Goal: Find contact information: Find contact information

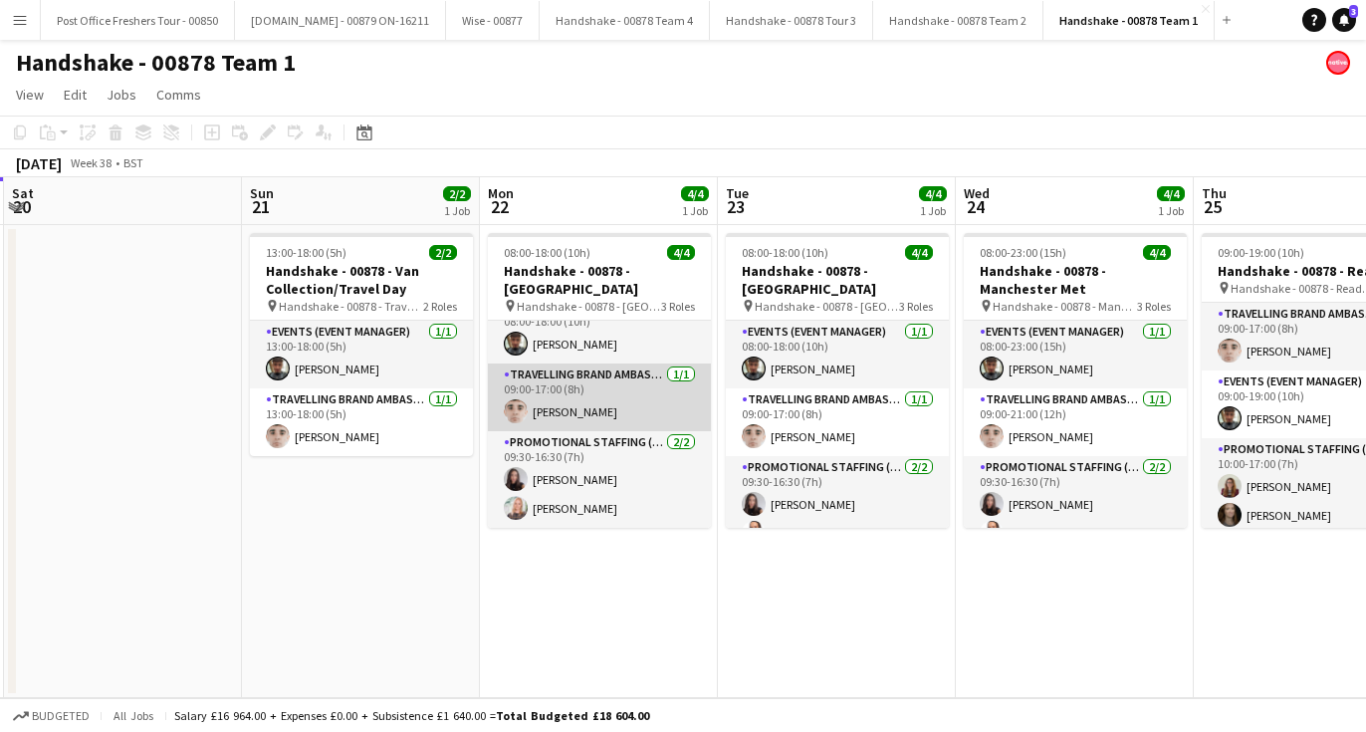
scroll to position [0, 481]
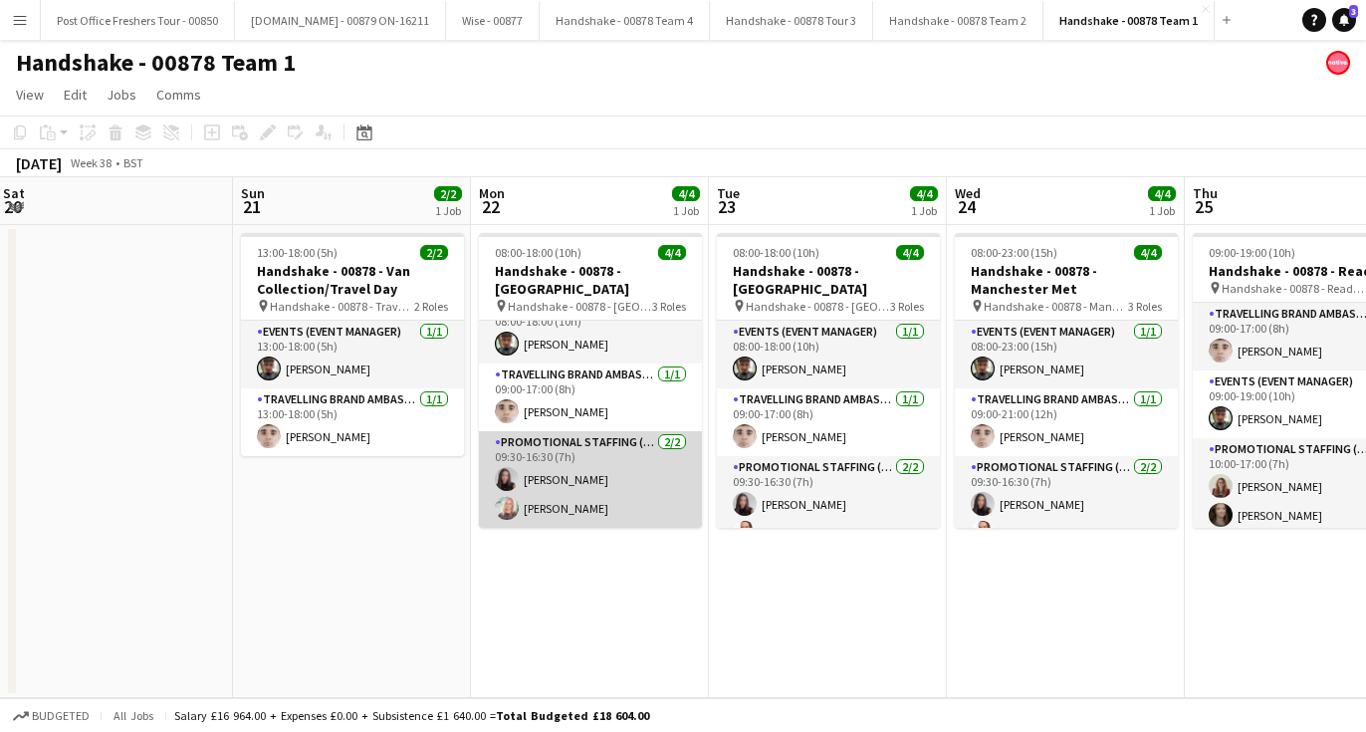
click at [506, 473] on app-user-avatar at bounding box center [507, 479] width 24 height 24
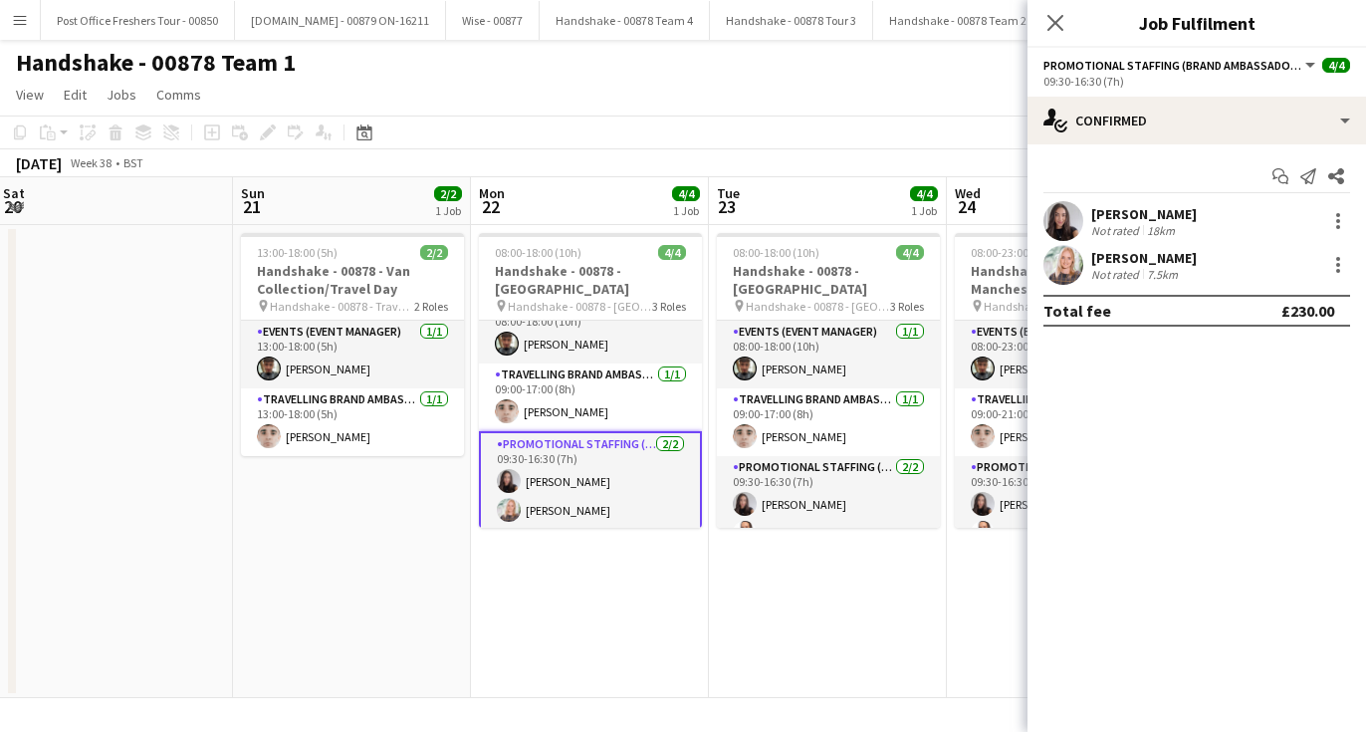
click at [1067, 203] on app-user-avatar at bounding box center [1063, 221] width 40 height 40
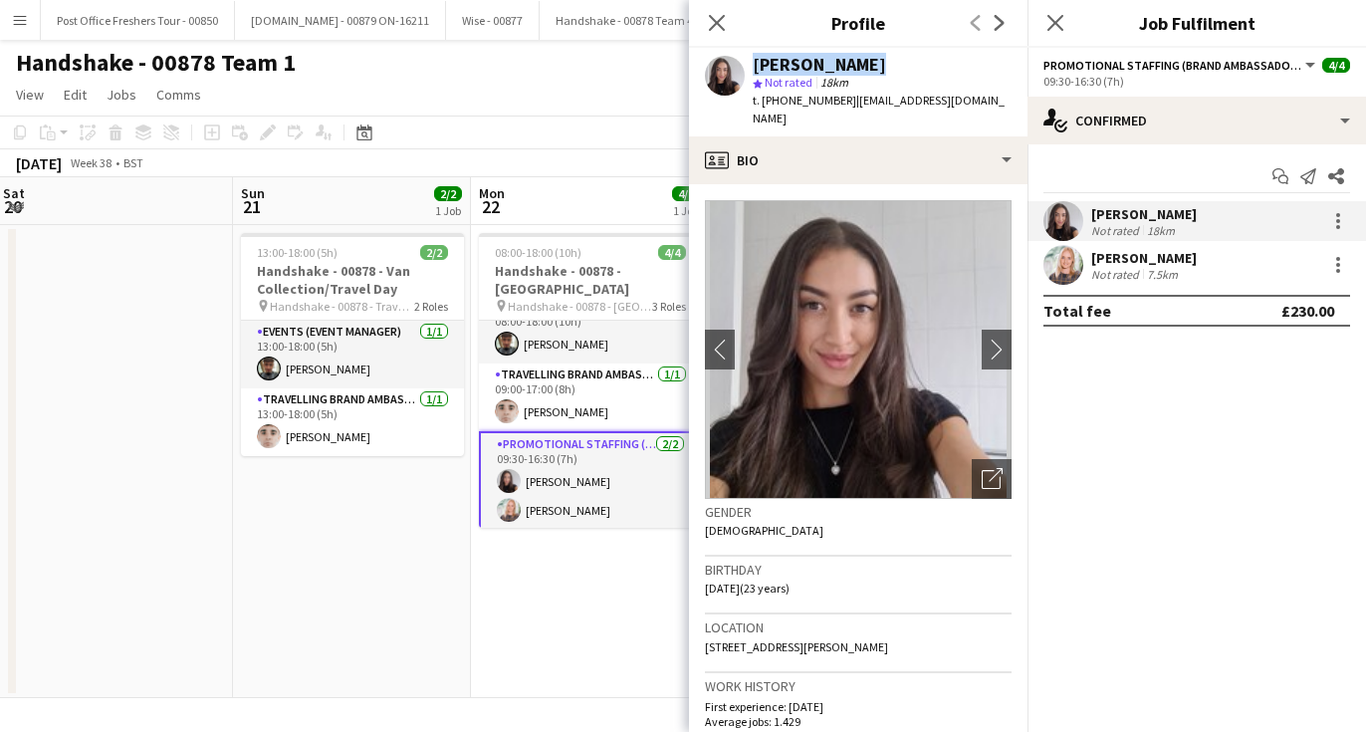
drag, startPoint x: 866, startPoint y: 64, endPoint x: 722, endPoint y: 64, distance: 144.3
click at [722, 64] on div "[PERSON_NAME] star Not rated 18km t. [PHONE_NUMBER] | [EMAIL_ADDRESS][DOMAIN_NA…" at bounding box center [858, 92] width 338 height 89
copy div "[PERSON_NAME]"
drag, startPoint x: 848, startPoint y: 104, endPoint x: 763, endPoint y: 106, distance: 84.6
click at [763, 106] on div "t. [PHONE_NUMBER] | [EMAIL_ADDRESS][DOMAIN_NAME]" at bounding box center [881, 110] width 259 height 36
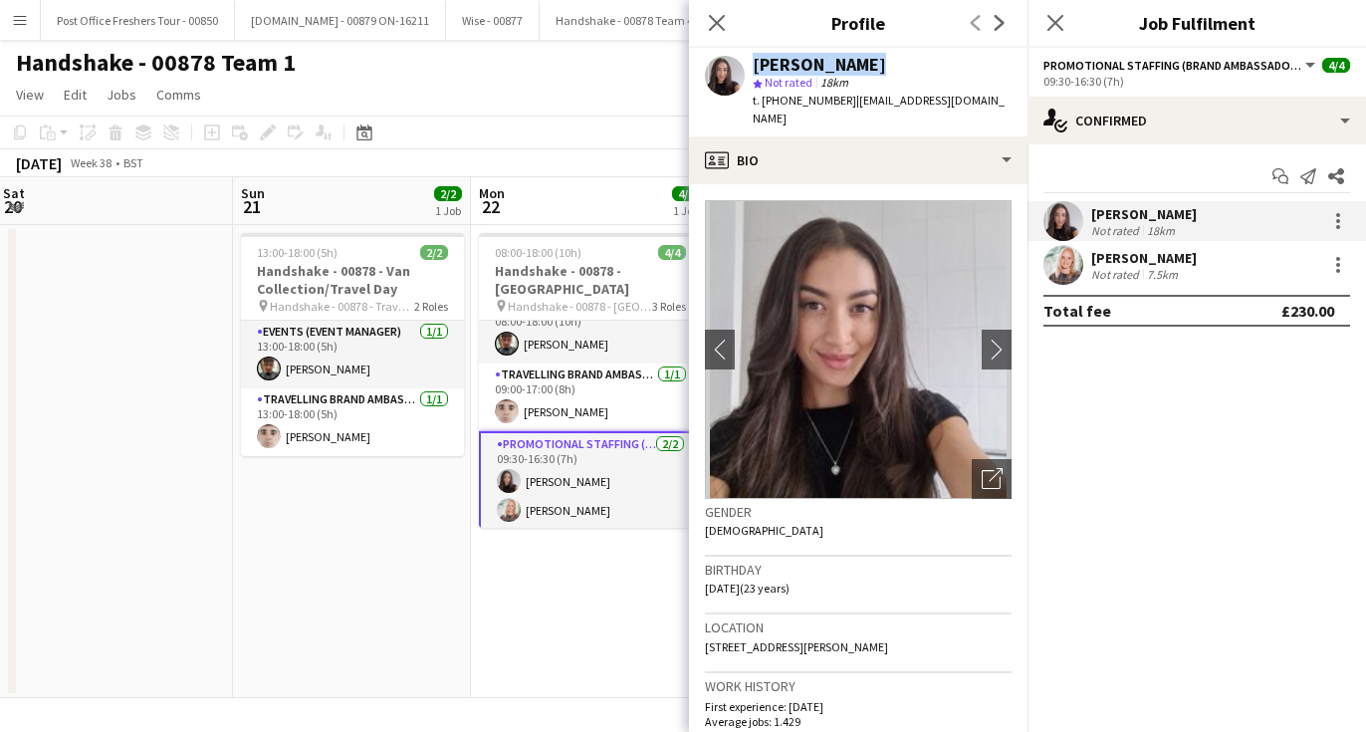
copy span "[PHONE_NUMBER]"
drag, startPoint x: 1005, startPoint y: 96, endPoint x: 852, endPoint y: 100, distance: 153.3
click at [852, 100] on div "[PERSON_NAME] star Not rated 18km t. [PHONE_NUMBER] | [EMAIL_ADDRESS][DOMAIN_NA…" at bounding box center [858, 92] width 338 height 89
copy span "[EMAIL_ADDRESS][DOMAIN_NAME]"
click at [1094, 262] on div "[PERSON_NAME]" at bounding box center [1144, 258] width 106 height 18
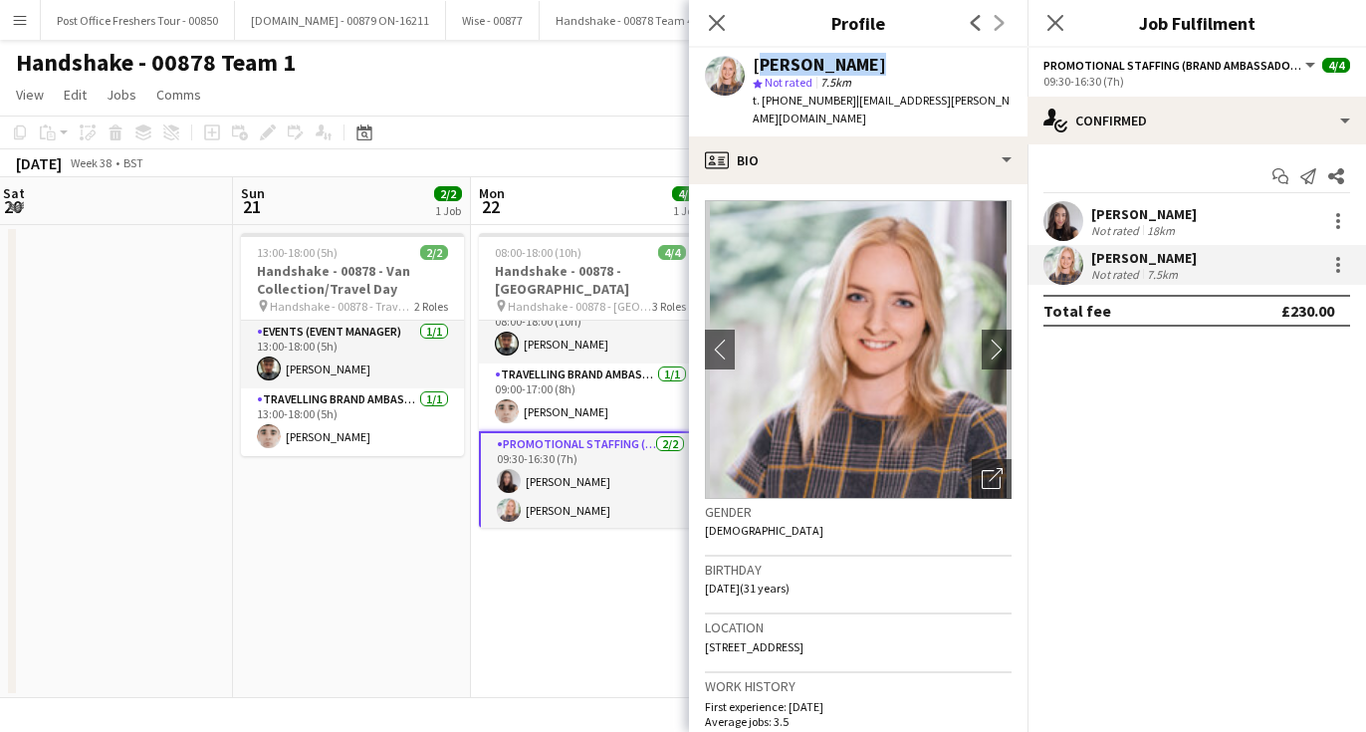
drag, startPoint x: 850, startPoint y: 71, endPoint x: 752, endPoint y: 71, distance: 97.5
click at [752, 71] on div "[PERSON_NAME]" at bounding box center [881, 65] width 259 height 18
copy div "[PERSON_NAME]"
drag, startPoint x: 839, startPoint y: 101, endPoint x: 763, endPoint y: 104, distance: 75.7
click at [763, 104] on span "t. [PHONE_NUMBER]" at bounding box center [804, 100] width 104 height 15
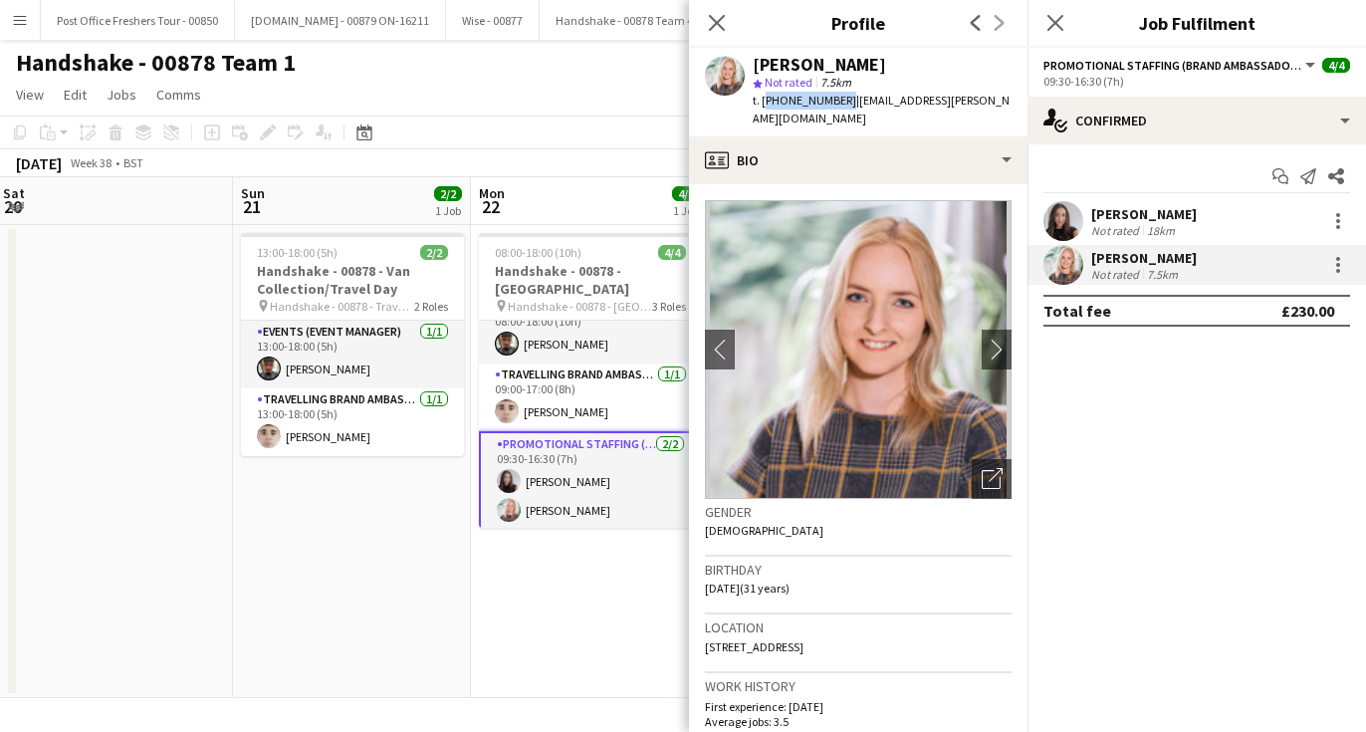
copy span "[PHONE_NUMBER]"
drag, startPoint x: 994, startPoint y: 104, endPoint x: 845, endPoint y: 108, distance: 149.4
click at [845, 108] on div "[PERSON_NAME] star Not rated 7.5km t. [PHONE_NUMBER] | [EMAIL_ADDRESS][PERSON_N…" at bounding box center [858, 92] width 338 height 89
copy span "[EMAIL_ADDRESS][PERSON_NAME][DOMAIN_NAME]"
click at [493, 103] on app-page-menu "View Day view expanded Day view collapsed Month view Date picker Jump to [DATE]…" at bounding box center [683, 97] width 1366 height 38
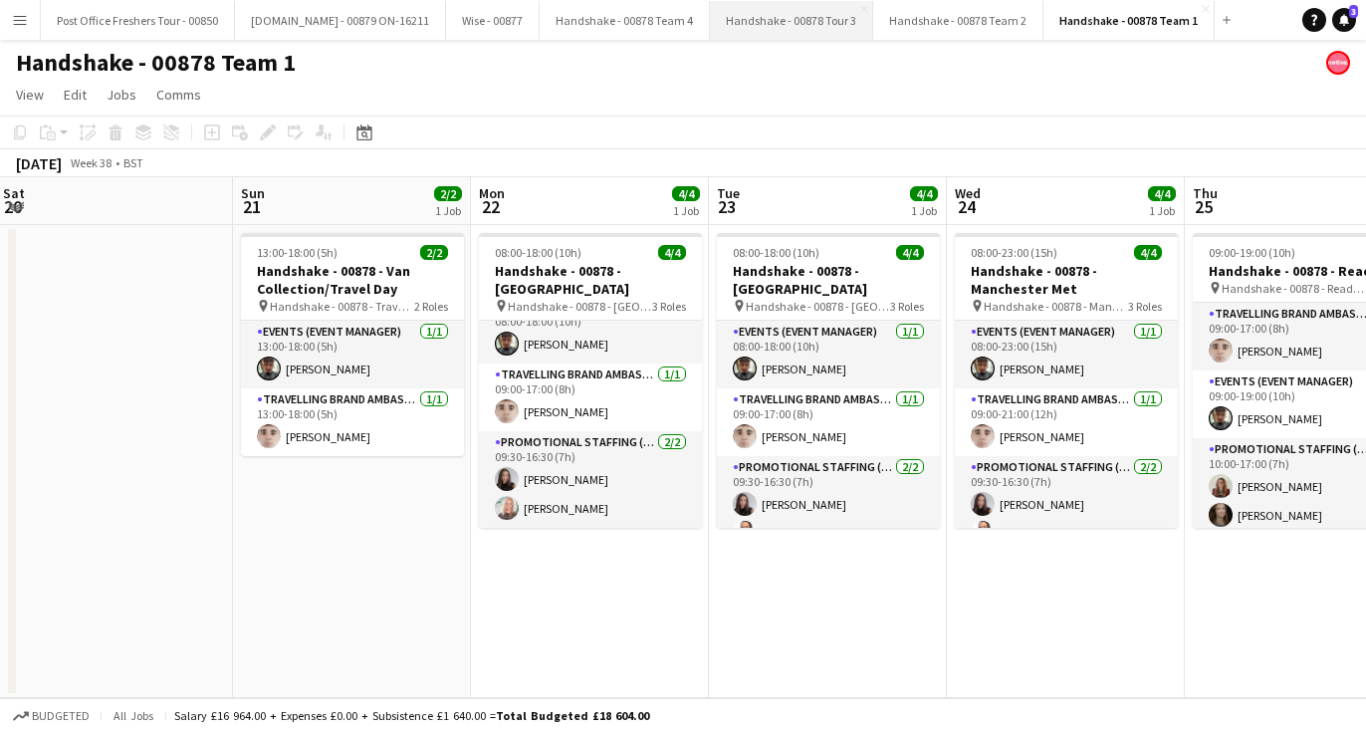
click at [734, 35] on button "Handshake - 00878 Tour 3 Close" at bounding box center [791, 20] width 163 height 39
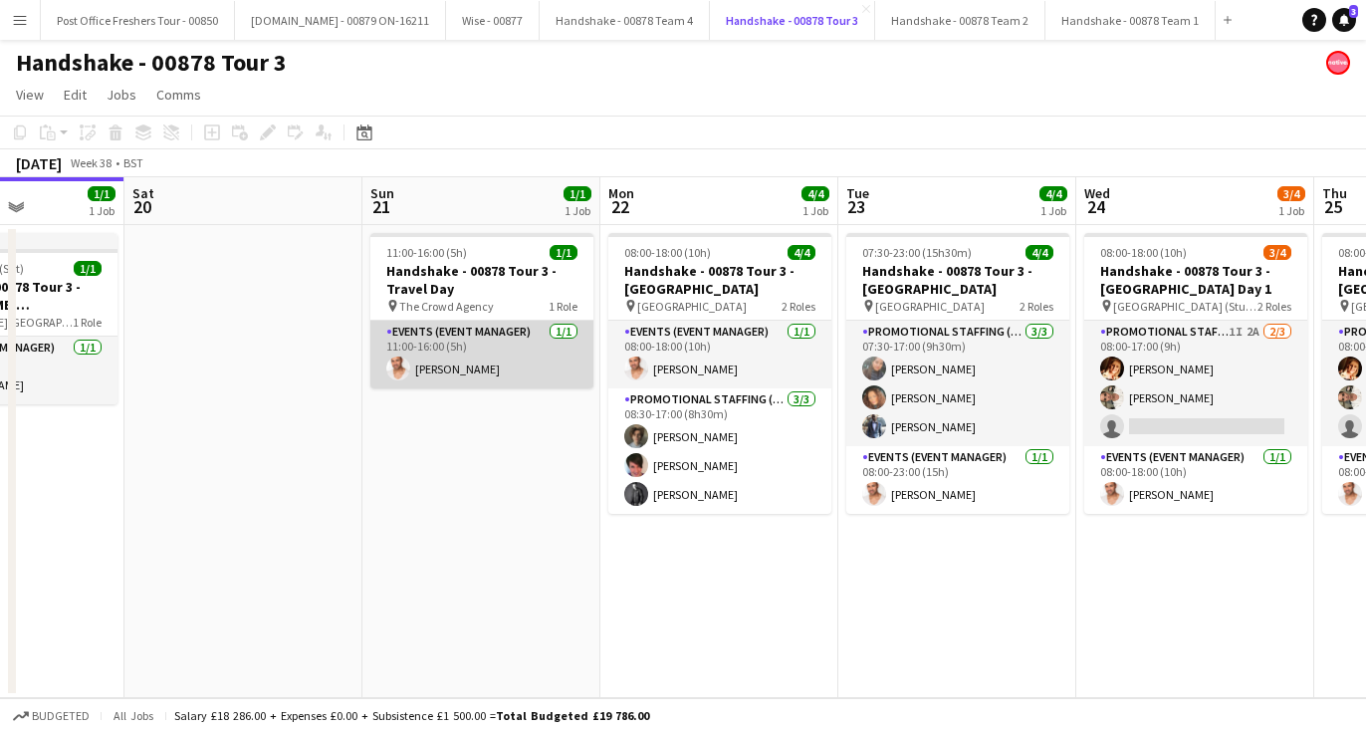
scroll to position [0, 672]
